Goal: Task Accomplishment & Management: Manage account settings

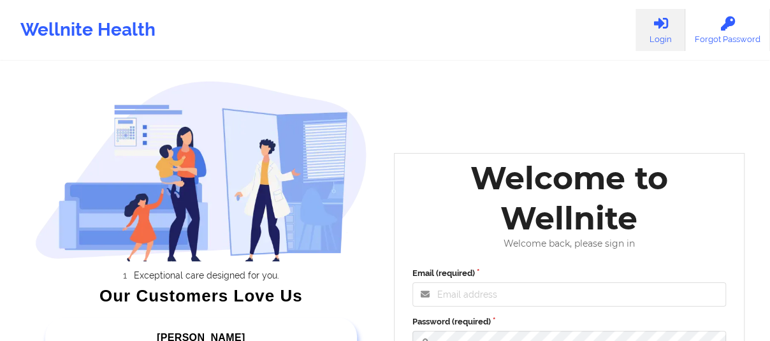
click at [660, 29] on icon at bounding box center [660, 24] width 17 height 14
click at [661, 24] on icon at bounding box center [660, 24] width 17 height 14
click at [454, 301] on input "Email (required)" at bounding box center [569, 294] width 314 height 24
type input "[EMAIL_ADDRESS][DOMAIN_NAME]"
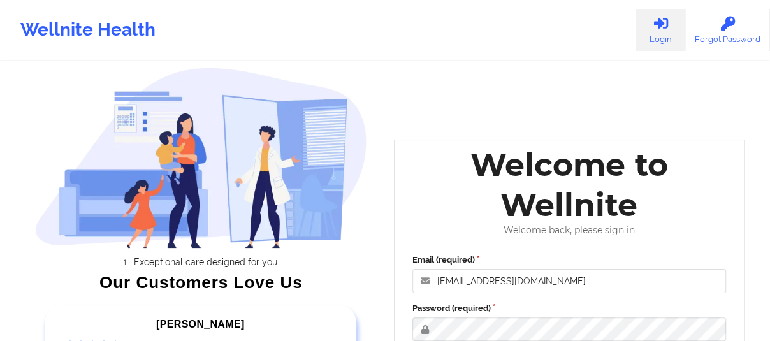
scroll to position [243, 0]
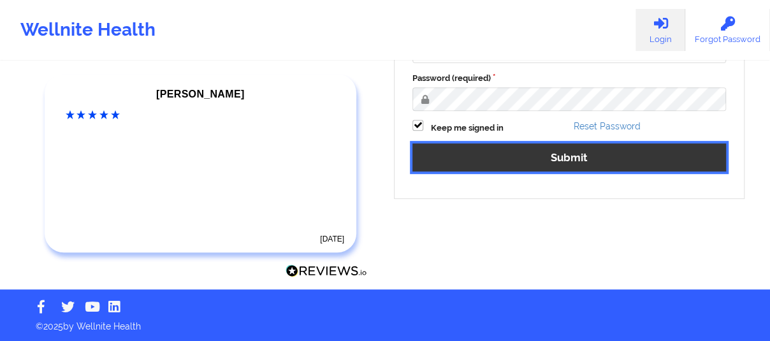
click at [591, 156] on button "Submit" at bounding box center [569, 156] width 314 height 27
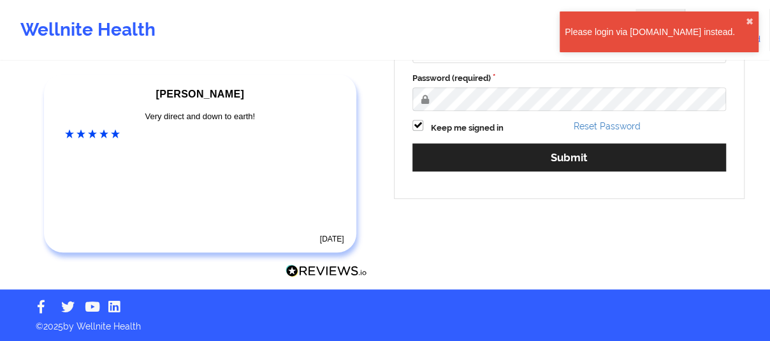
click at [757, 20] on div "Please login via [DOMAIN_NAME] instead. ✖︎" at bounding box center [659, 31] width 199 height 41
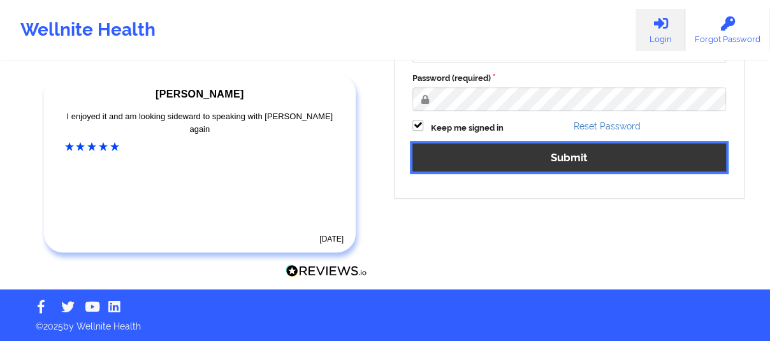
click at [506, 144] on button "Submit" at bounding box center [569, 156] width 314 height 27
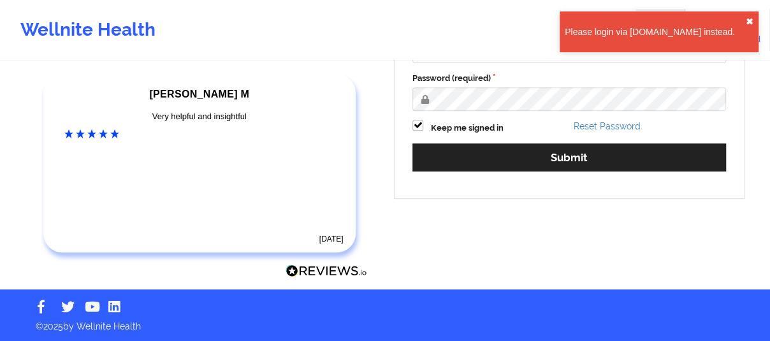
click at [749, 18] on button "✖︎" at bounding box center [750, 22] width 8 height 10
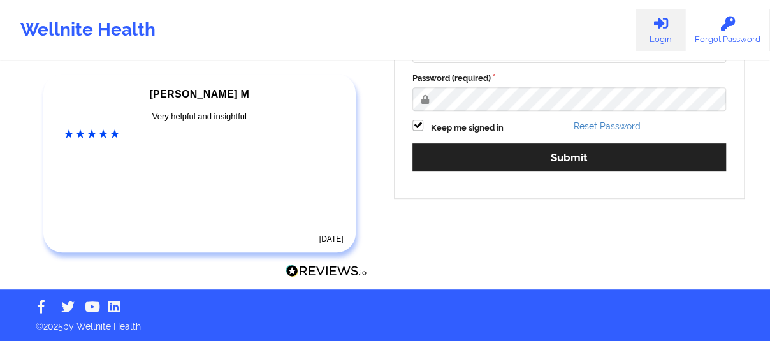
scroll to position [0, 0]
